Goal: Find specific fact: Find specific fact

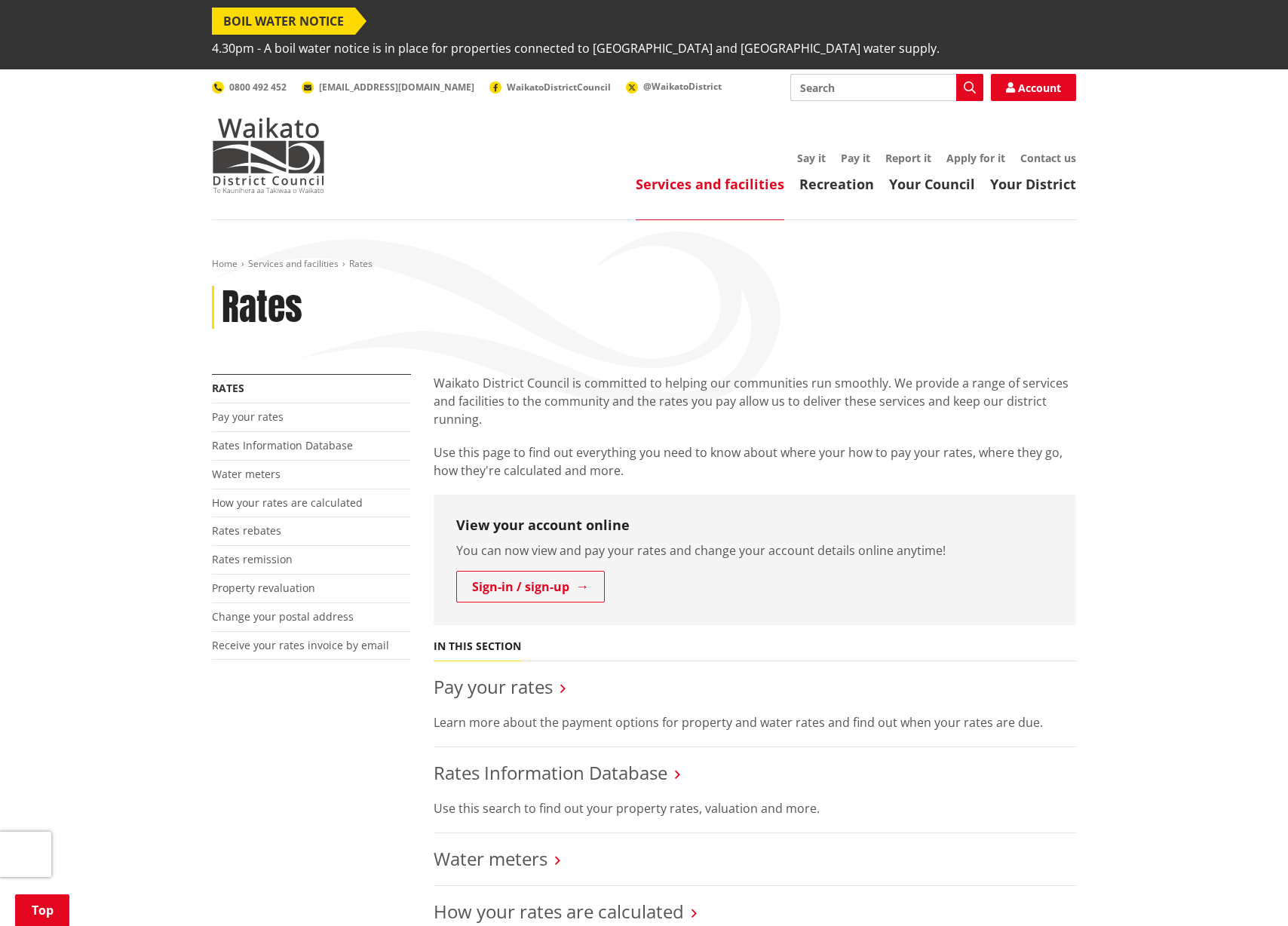
scroll to position [255, 0]
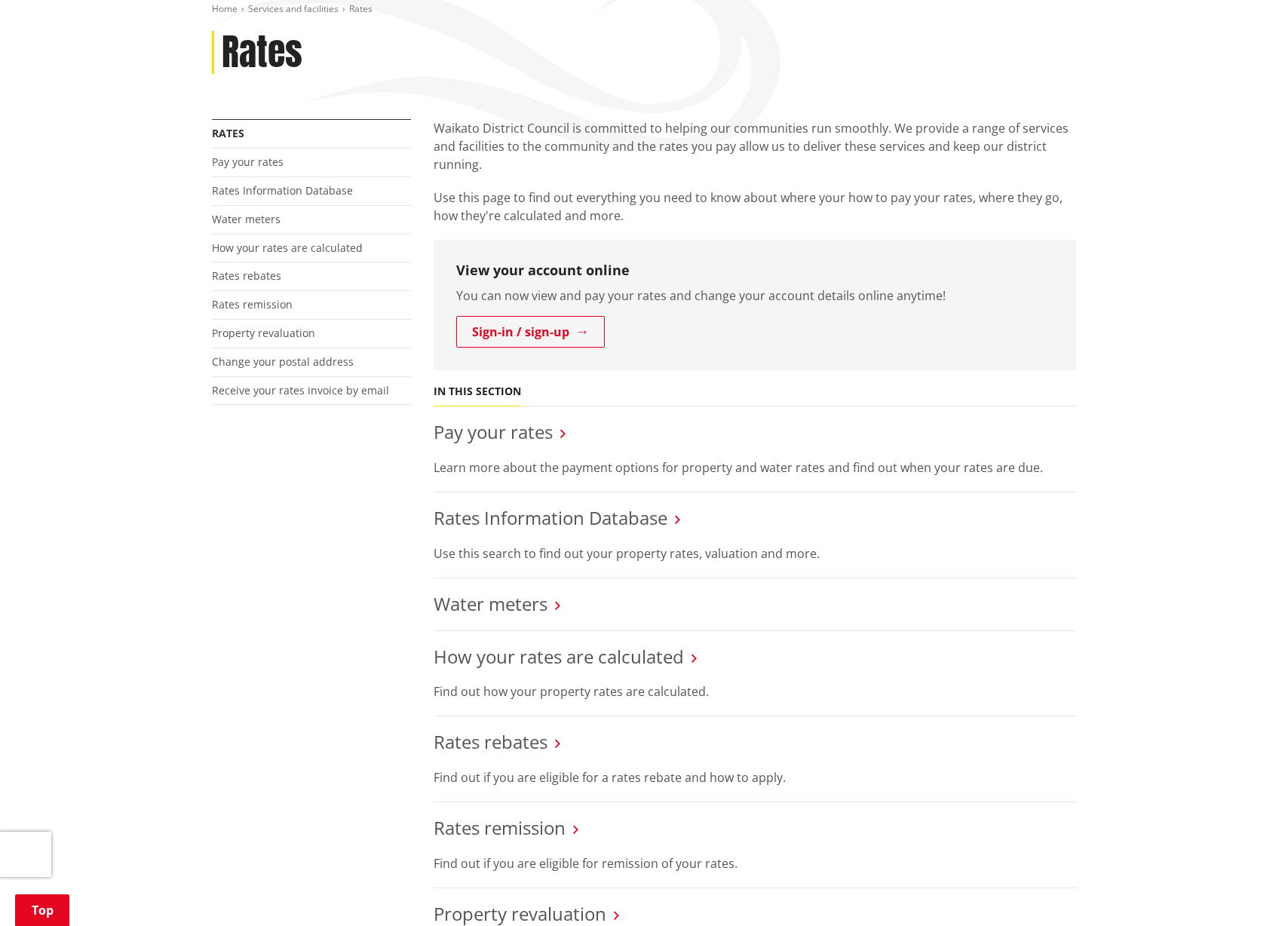
click at [618, 505] on link "Rates Information Database" at bounding box center [550, 517] width 233 height 25
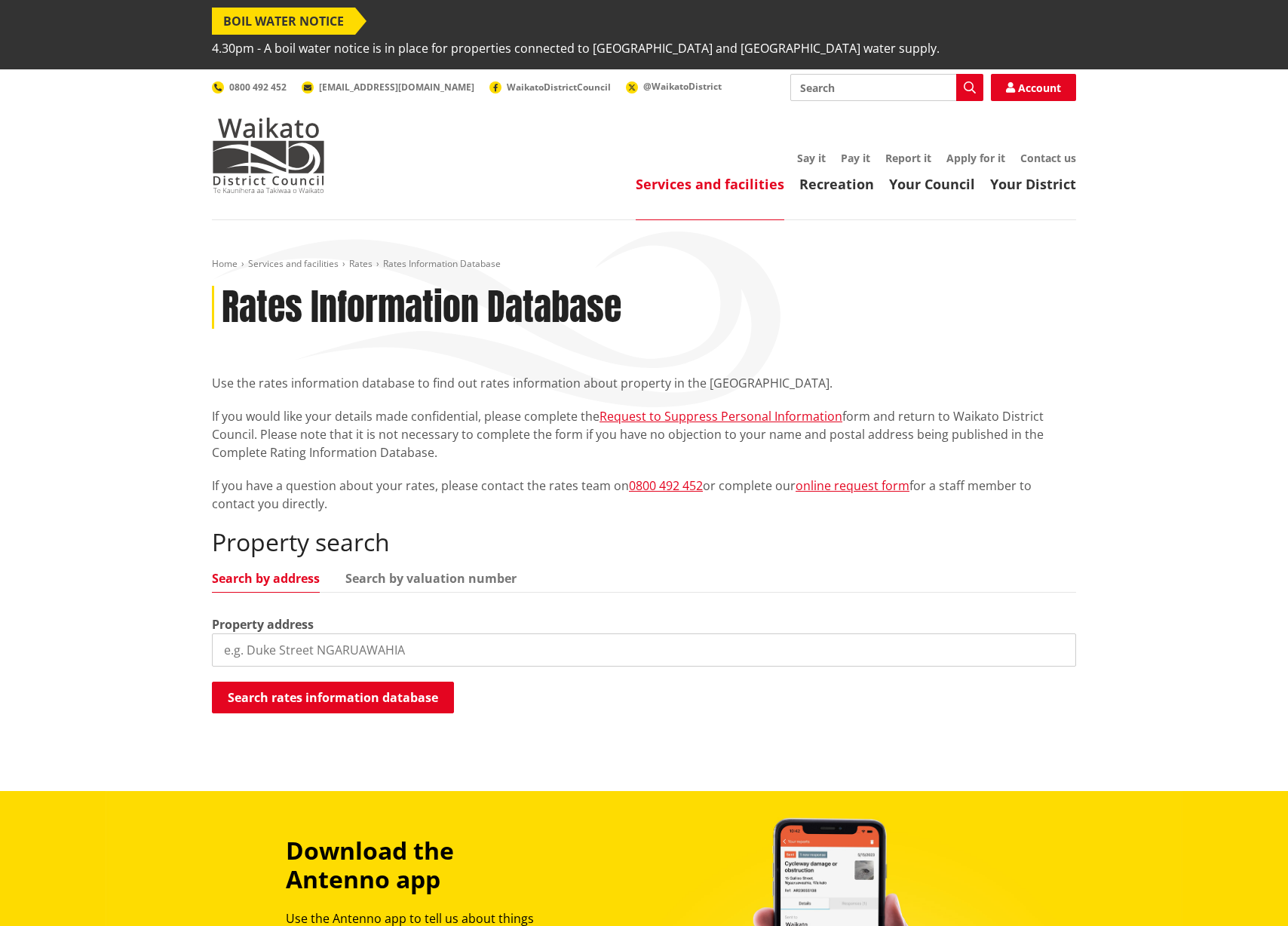
click at [352, 633] on input "search" at bounding box center [644, 650] width 864 height 34
type input "74 highbrook"
click at [348, 682] on button "Search rates information database" at bounding box center [332, 698] width 242 height 32
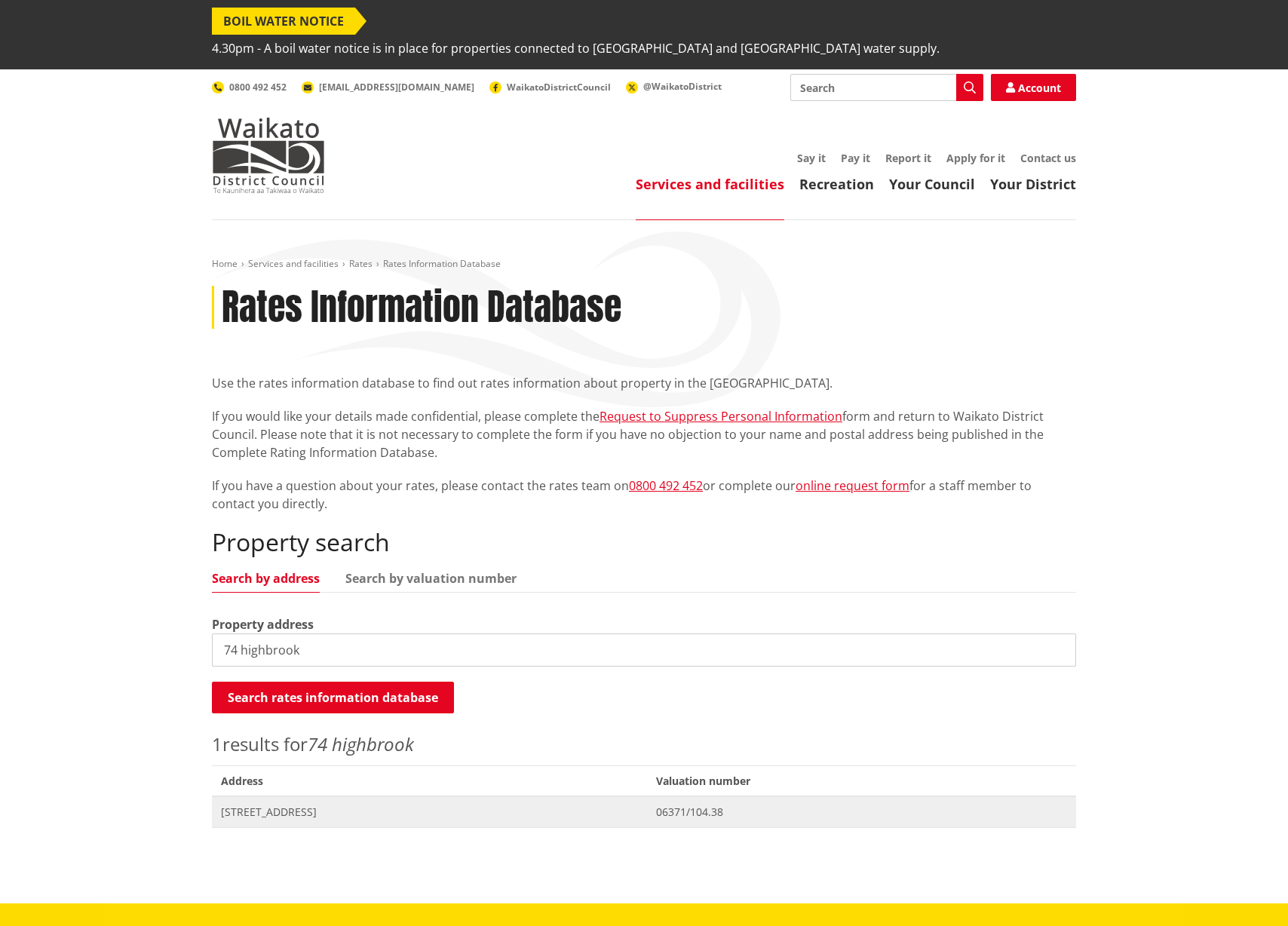
click at [376, 805] on span "74 Highbrook Way WHATAWHATA" at bounding box center [429, 812] width 417 height 15
